Goal: Register for event/course

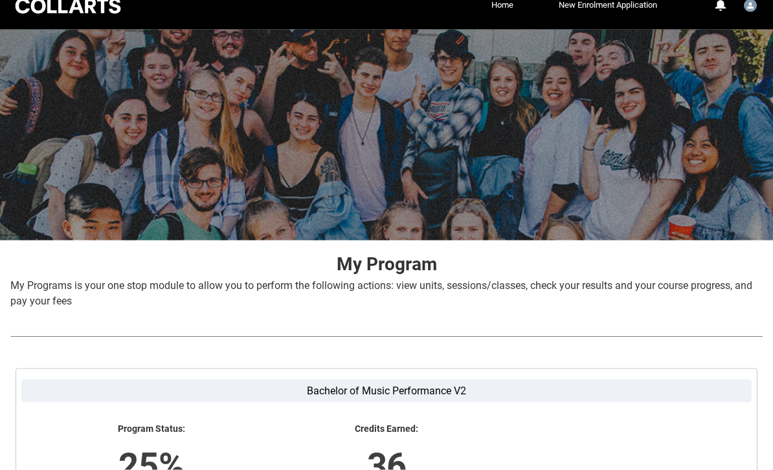
scroll to position [207, 0]
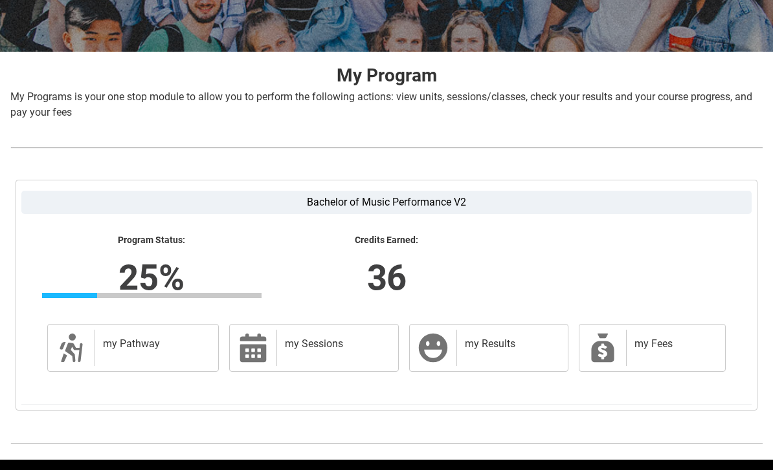
click at [113, 342] on h2 "my Pathway" at bounding box center [154, 344] width 102 height 13
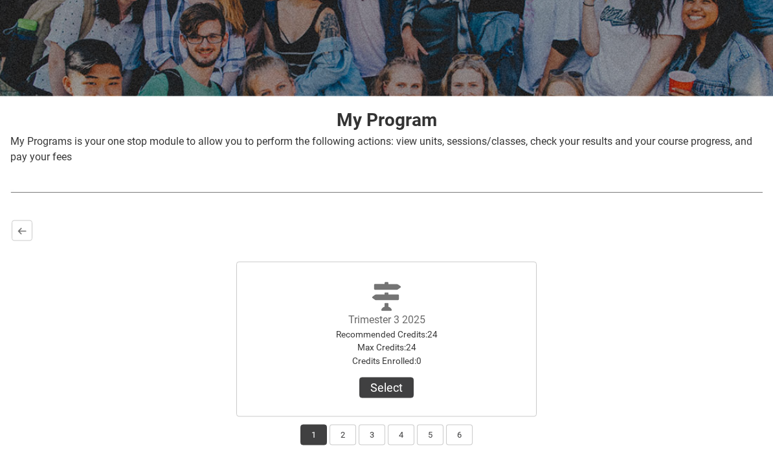
scroll to position [194, 0]
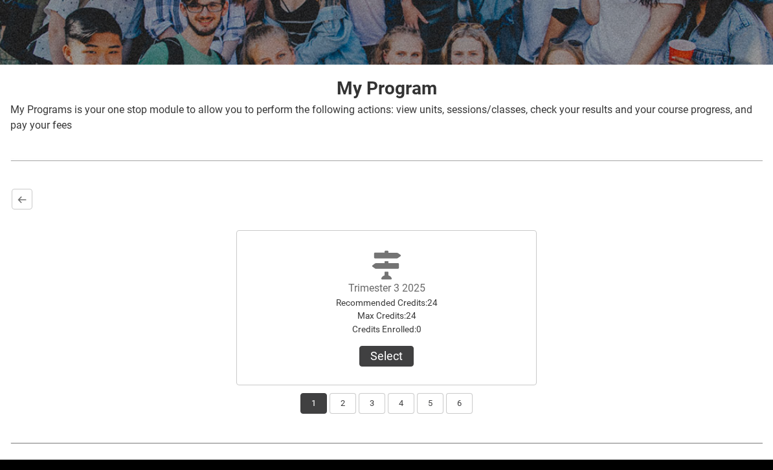
click at [377, 363] on button "Select" at bounding box center [386, 356] width 54 height 21
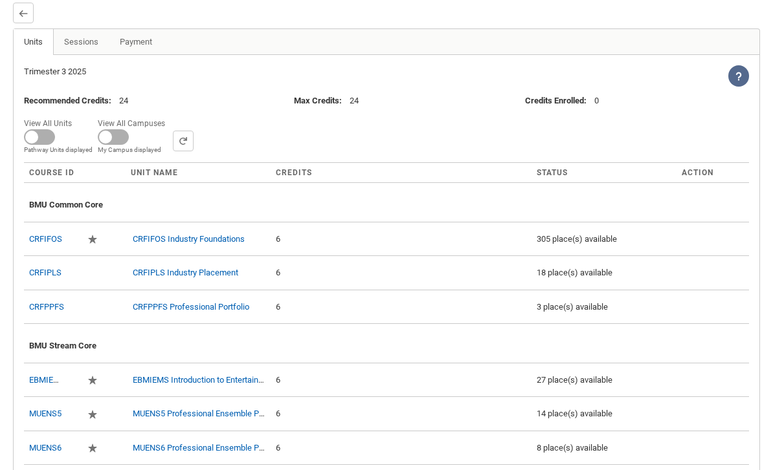
scroll to position [384, 0]
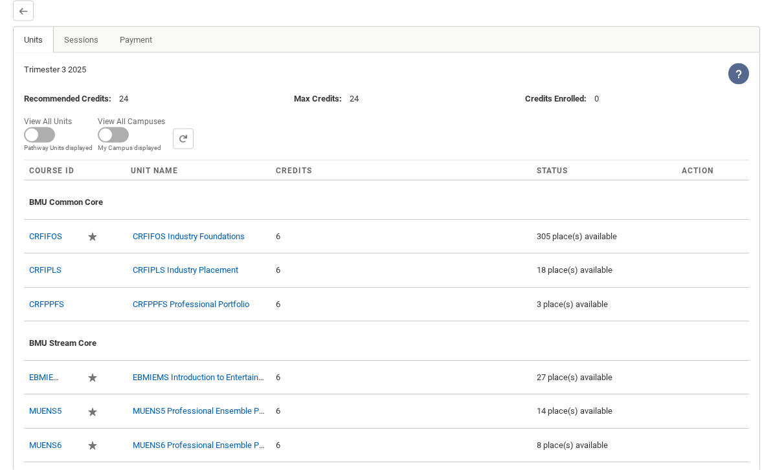
click at [336, 231] on div "6" at bounding box center [401, 237] width 250 height 13
click at [327, 248] on td "6" at bounding box center [400, 237] width 261 height 34
click at [327, 245] on td "6" at bounding box center [400, 237] width 261 height 34
click at [306, 241] on div "6" at bounding box center [401, 237] width 250 height 13
click at [126, 242] on td "CRFIFOS Industry Foundations" at bounding box center [198, 237] width 145 height 34
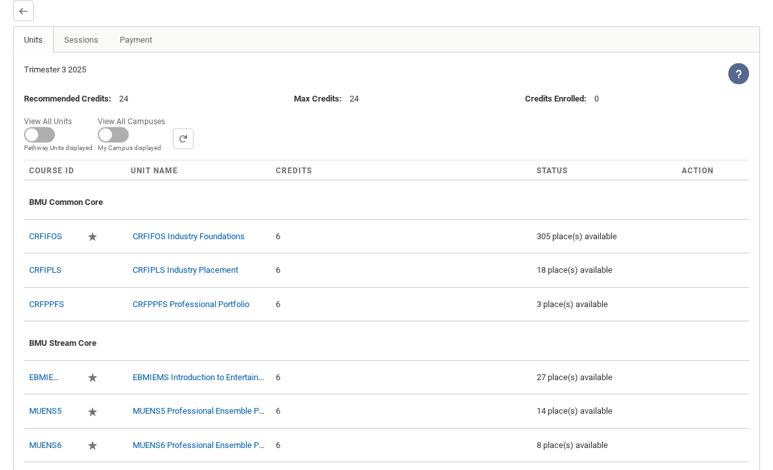
scroll to position [384, 0]
click at [93, 241] on lightning-primitive-icon "button" at bounding box center [92, 237] width 9 height 10
click at [115, 238] on td at bounding box center [115, 236] width 22 height 34
click at [124, 241] on td at bounding box center [115, 236] width 22 height 34
click at [301, 236] on div "6" at bounding box center [401, 236] width 250 height 13
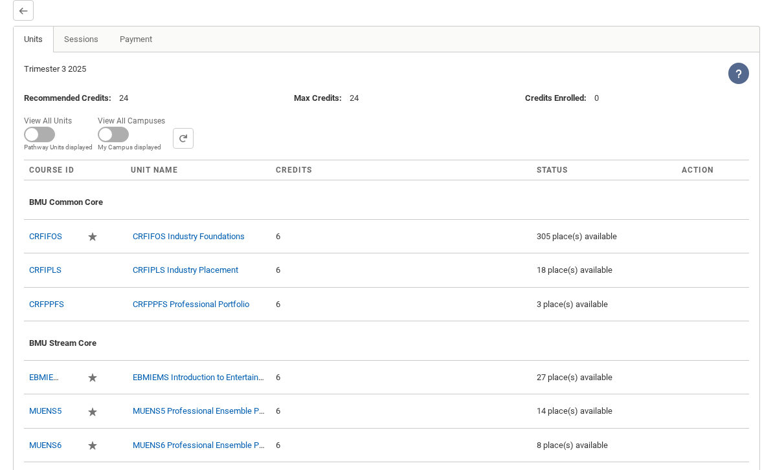
click at [120, 234] on td at bounding box center [115, 236] width 22 height 34
click at [34, 138] on span at bounding box center [39, 135] width 31 height 16
click at [76, 113] on input "View All Units All Units displayed Pathway Units displayed" at bounding box center [76, 112] width 1 height 1
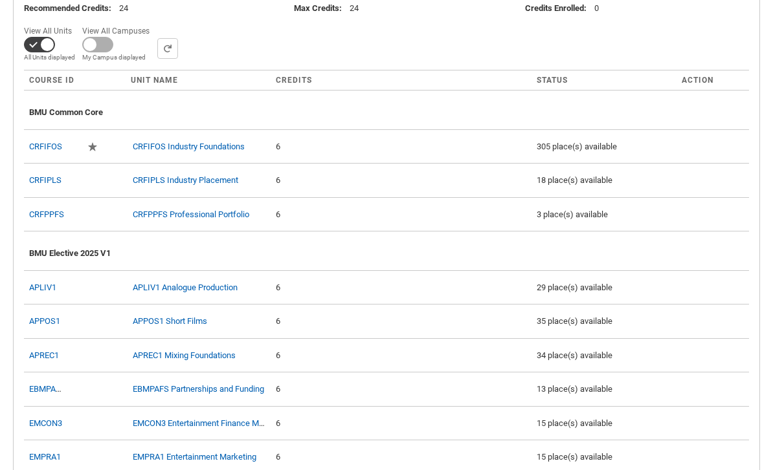
scroll to position [477, 0]
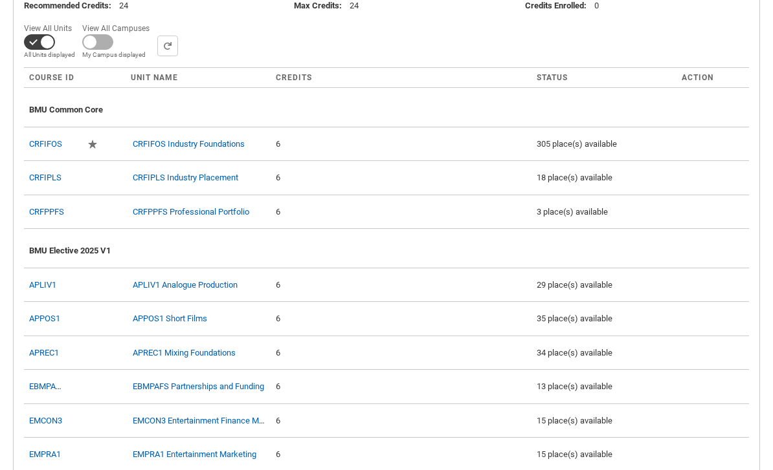
click at [349, 142] on div "6" at bounding box center [401, 144] width 250 height 13
click at [379, 150] on td "6" at bounding box center [400, 144] width 261 height 34
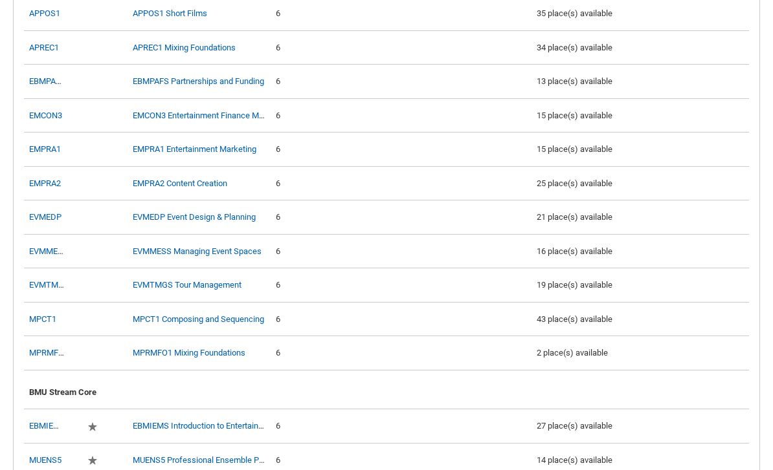
scroll to position [791, 0]
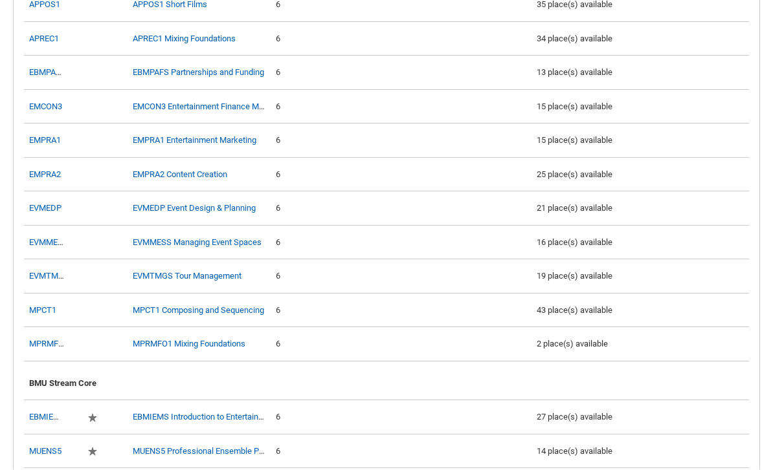
click at [646, 309] on div "43 place(s) available" at bounding box center [603, 311] width 135 height 13
click at [598, 383] on div "BMU Stream Core" at bounding box center [386, 382] width 714 height 28
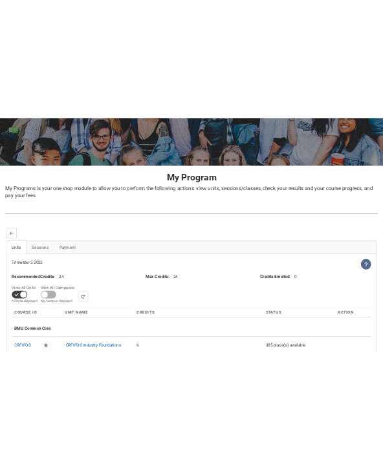
scroll to position [0, 0]
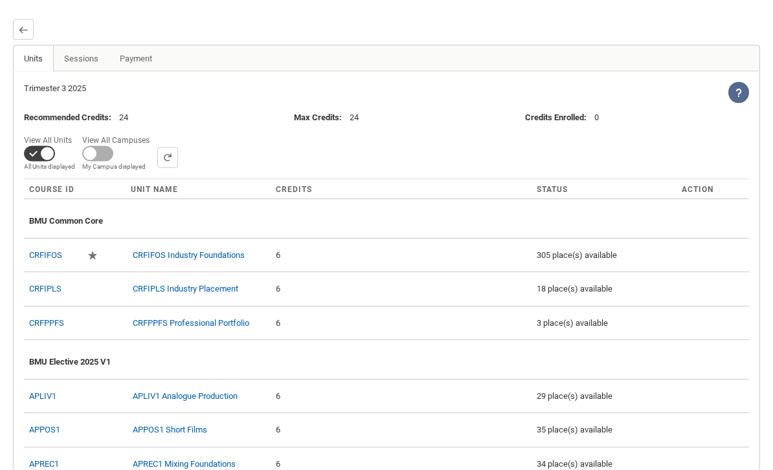
click at [39, 153] on span at bounding box center [39, 154] width 31 height 16
click at [76, 132] on input "View All Units All Units displayed Pathway Units displayed" at bounding box center [76, 131] width 1 height 1
checkbox input "false"
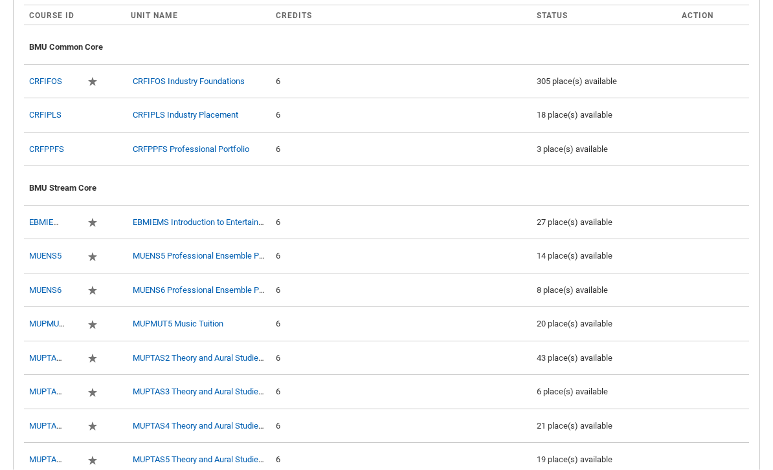
scroll to position [644, 0]
